Goal: Complete application form

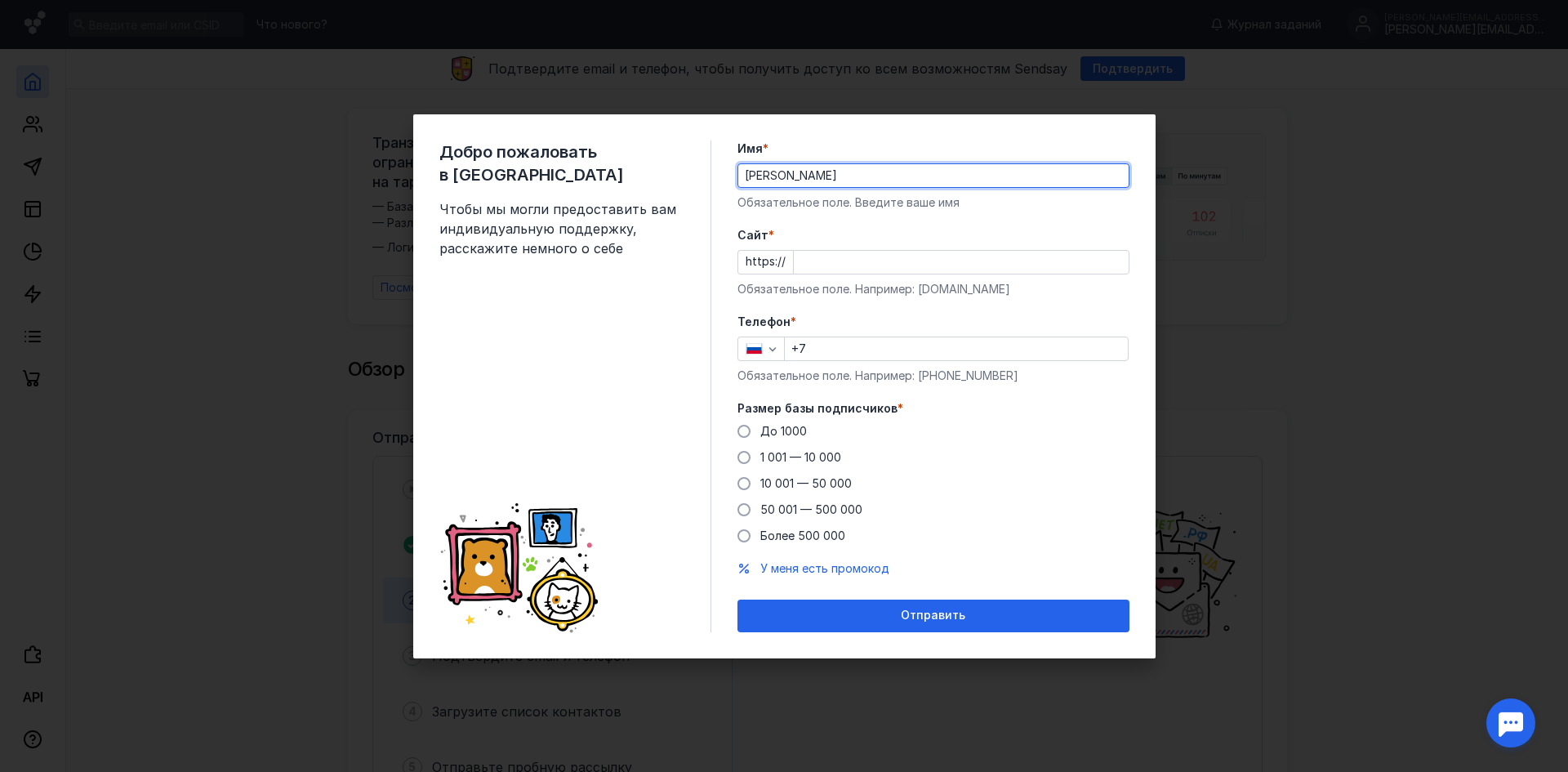
type input "[PERSON_NAME]"
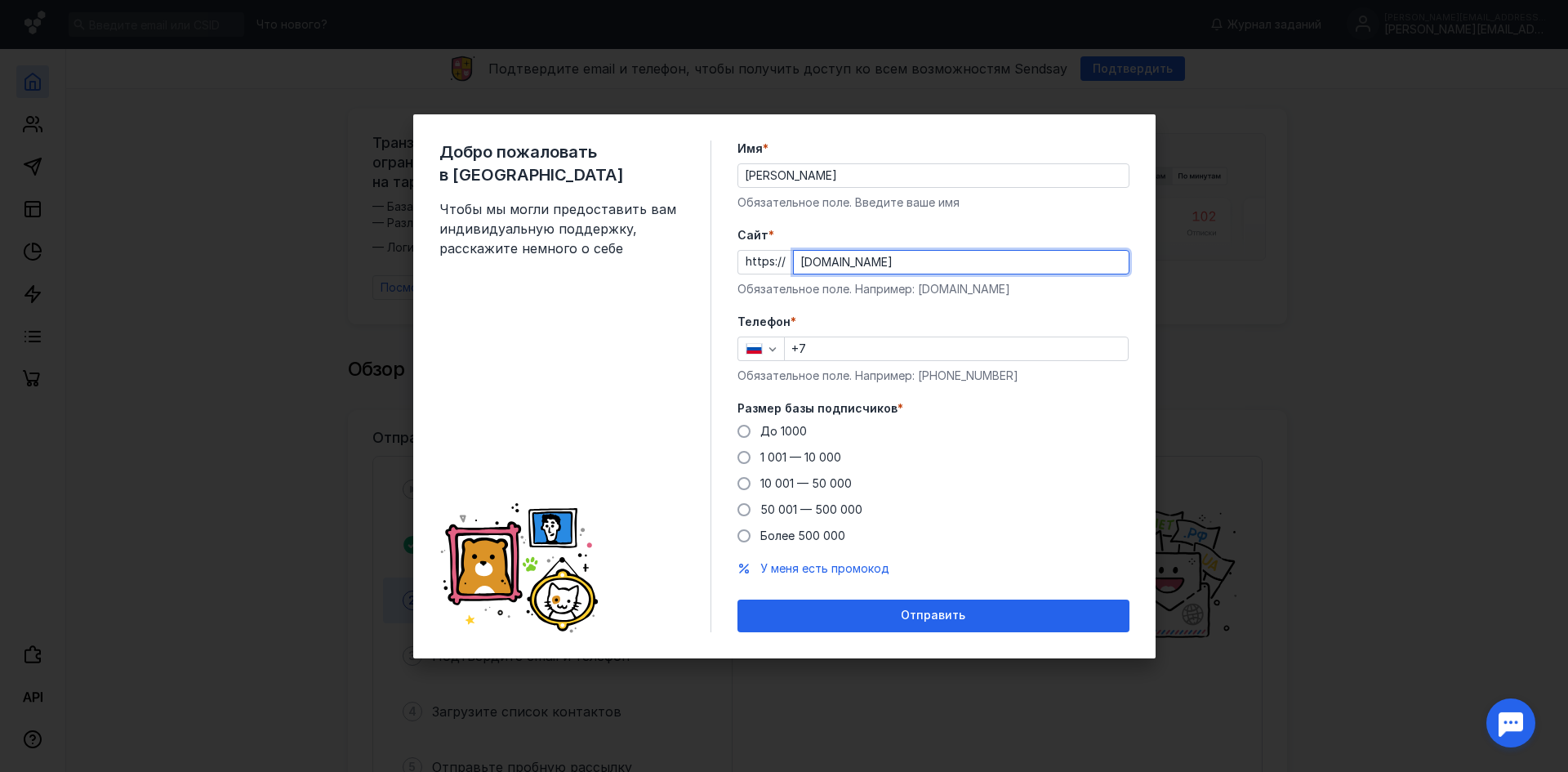
type input "[DOMAIN_NAME]"
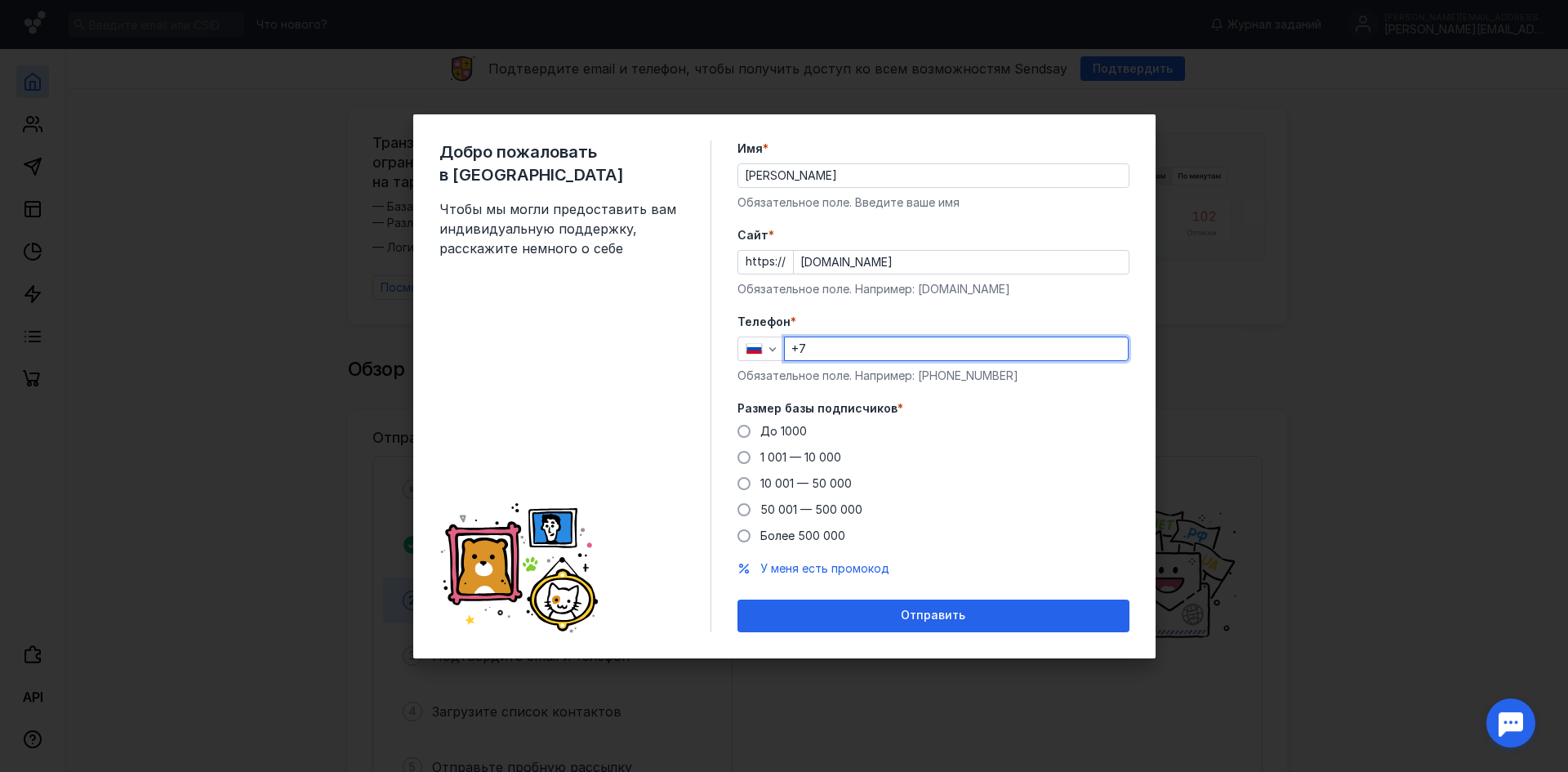
click at [882, 348] on input "+7" at bounding box center [957, 349] width 343 height 23
type input "[PHONE_NUMBER]"
click at [742, 512] on span at bounding box center [744, 510] width 13 height 13
click at [0, 0] on input "50 001 — 500 000" at bounding box center [0, 0] width 0 height 0
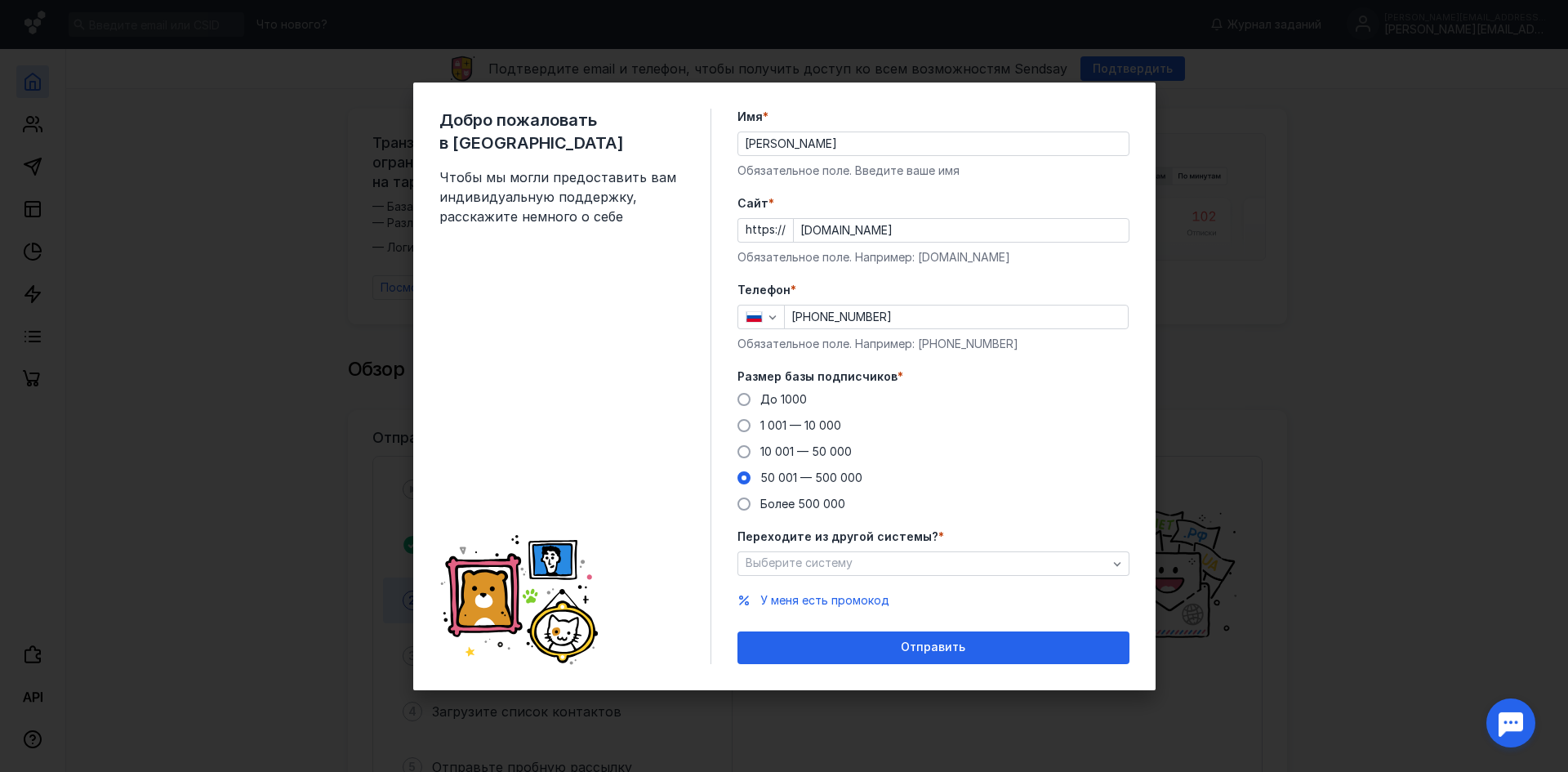
click at [742, 512] on form "Имя * [PERSON_NAME] Обязательное поле. Введите ваше имя [PERSON_NAME] * https:/…" at bounding box center [934, 386] width 392 height 555
click at [745, 502] on span at bounding box center [744, 504] width 13 height 13
click at [0, 0] on input "Более 500 000" at bounding box center [0, 0] width 0 height 0
click at [836, 559] on span "Выберите систему" at bounding box center [799, 562] width 107 height 14
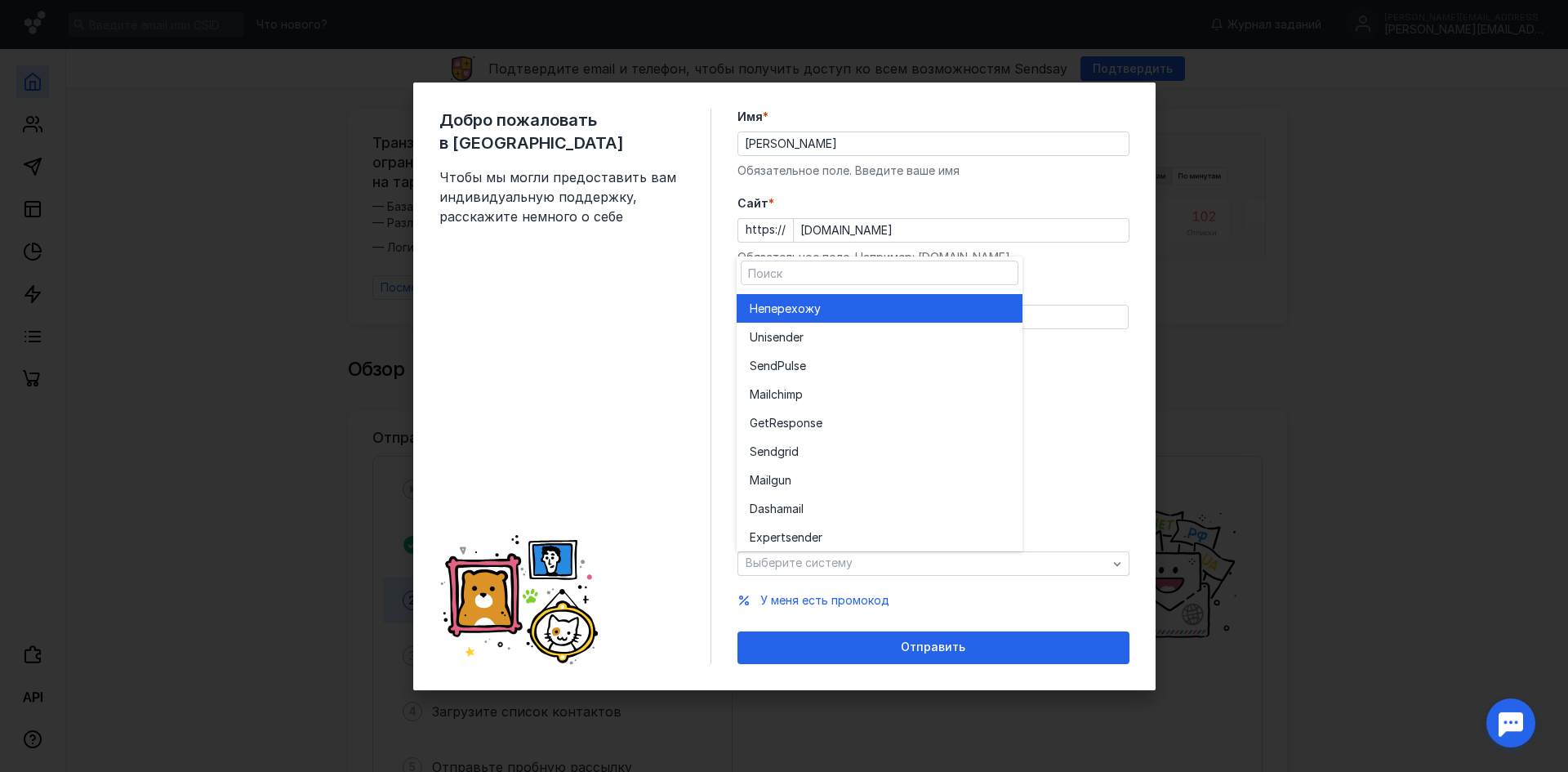
click at [865, 308] on div "Не перехожу" at bounding box center [879, 309] width 260 height 16
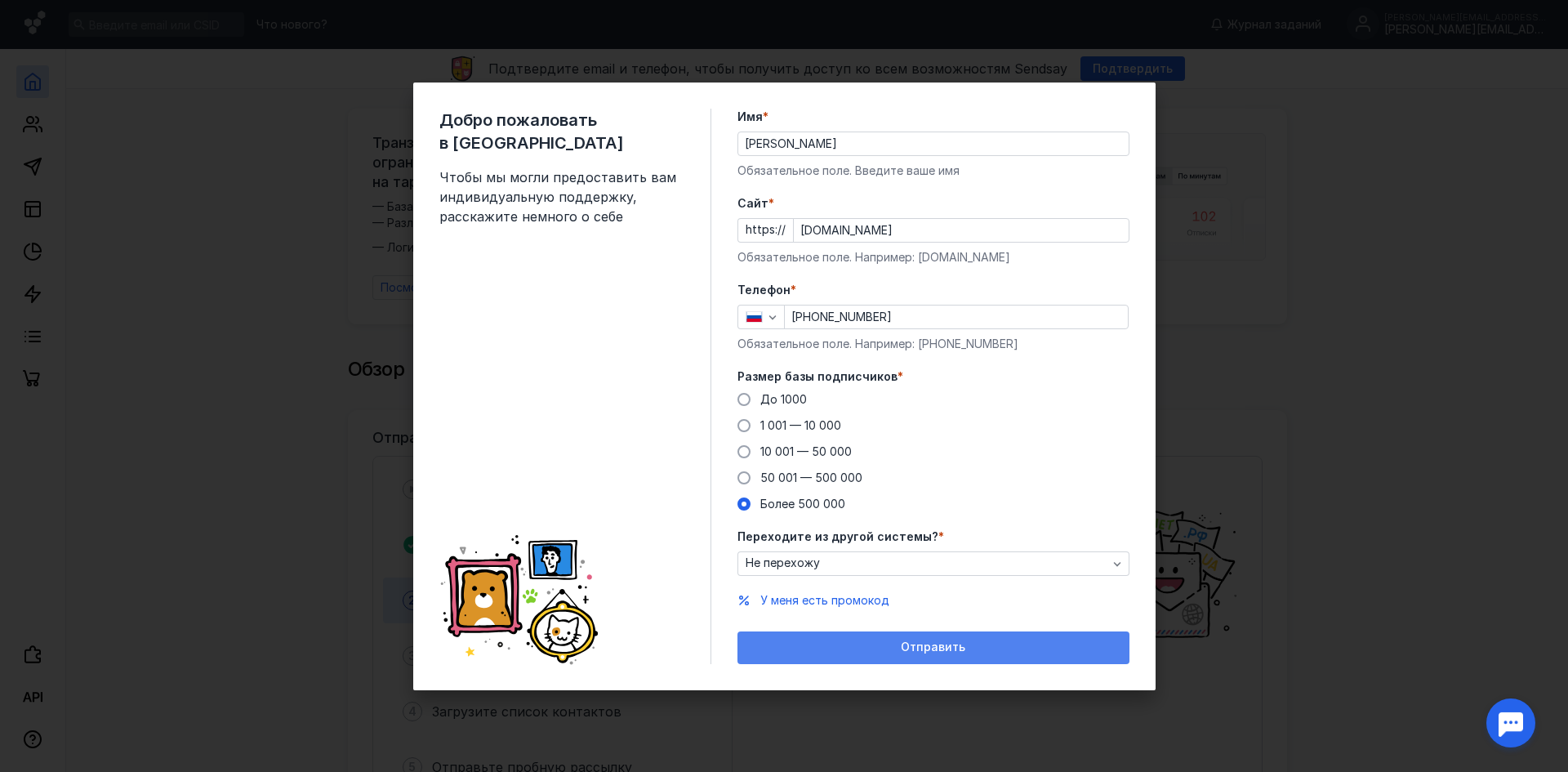
click at [943, 649] on span "Отправить" at bounding box center [933, 647] width 64 height 14
